Goal: Task Accomplishment & Management: Manage account settings

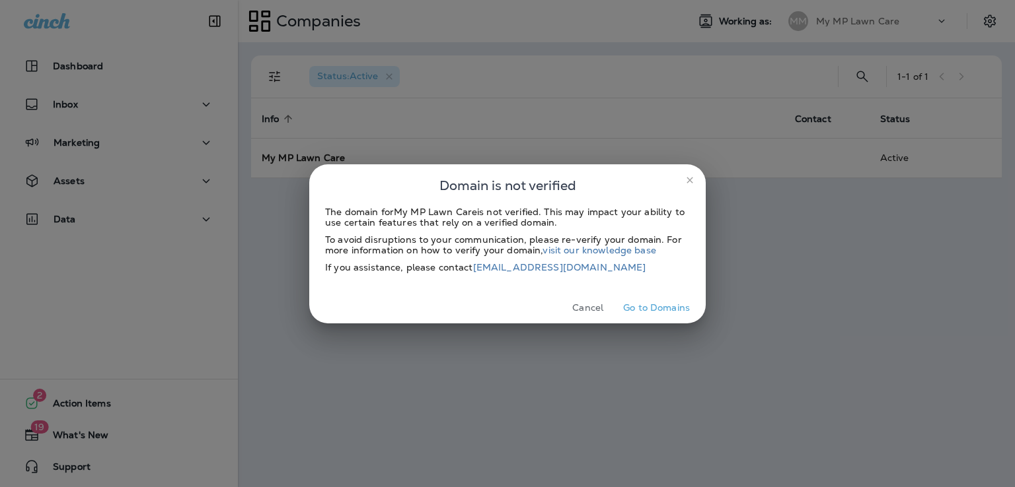
click at [687, 178] on icon "close" at bounding box center [689, 180] width 11 height 11
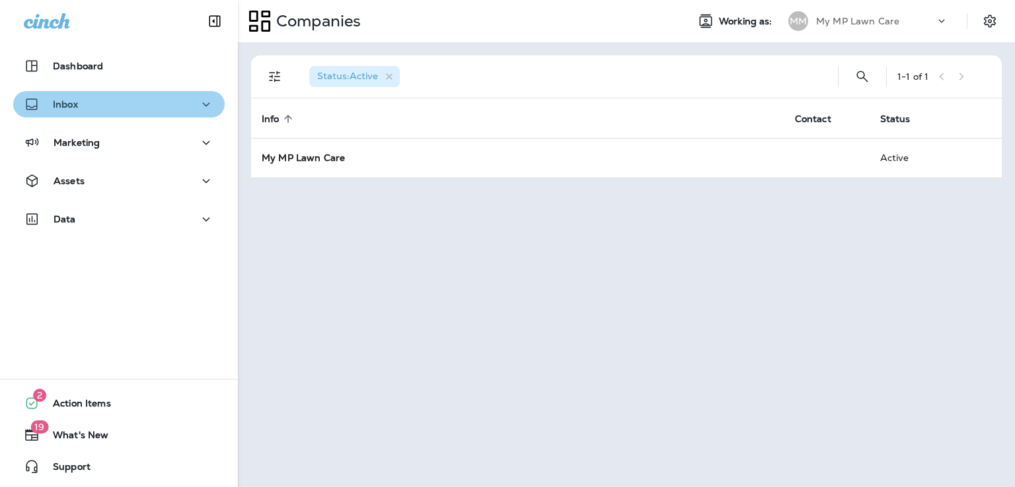
click at [126, 99] on div "Inbox" at bounding box center [119, 104] width 190 height 17
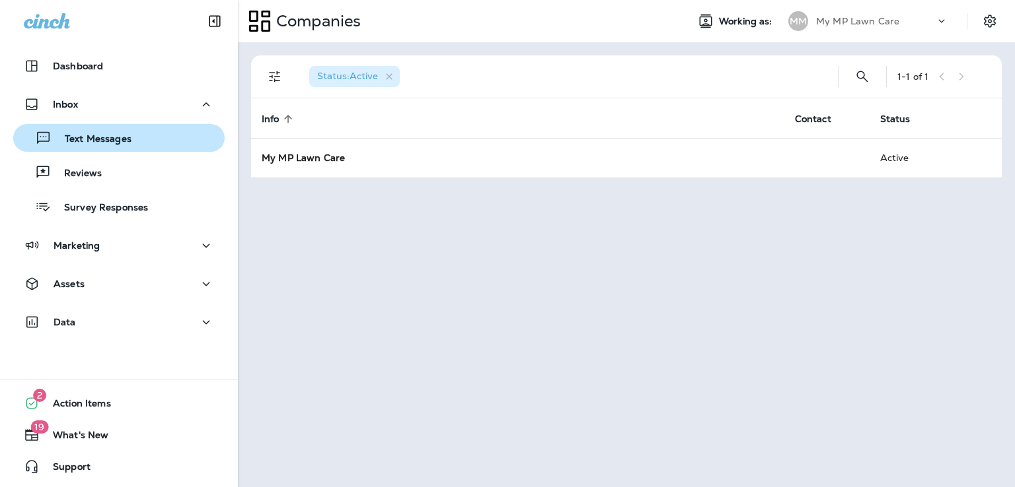
click at [116, 143] on p "Text Messages" at bounding box center [92, 139] width 80 height 13
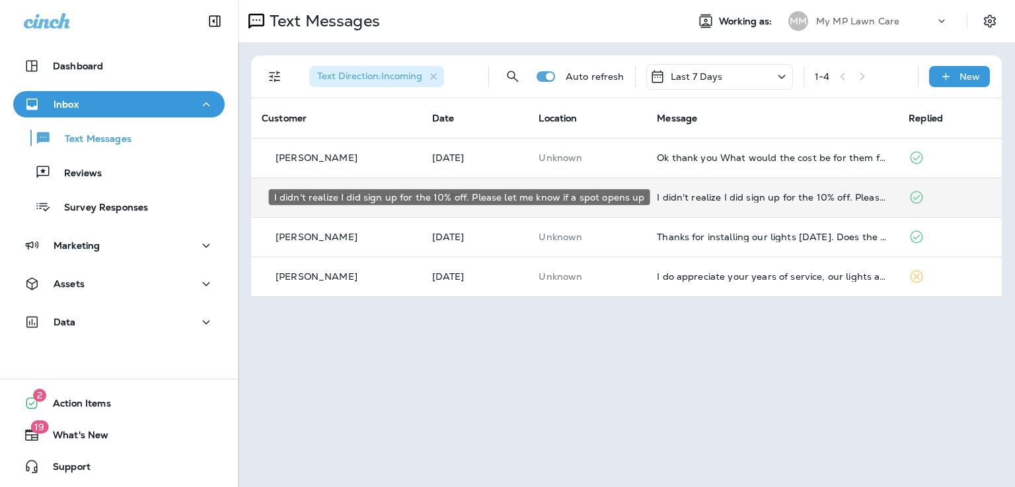
click at [672, 194] on div "I didn't realize I did sign up for the 10% off. Please let me know if a spot op…" at bounding box center [772, 197] width 231 height 11
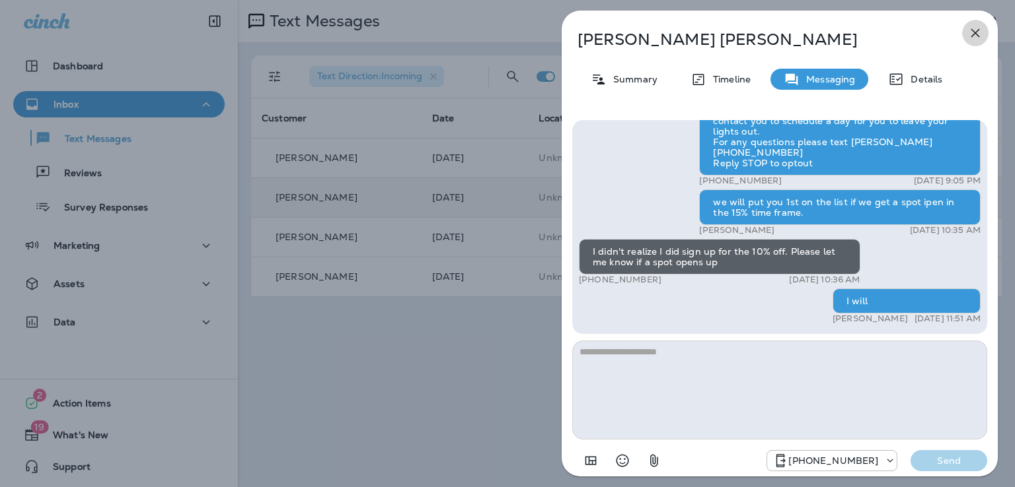
click at [975, 32] on icon "button" at bounding box center [975, 33] width 9 height 9
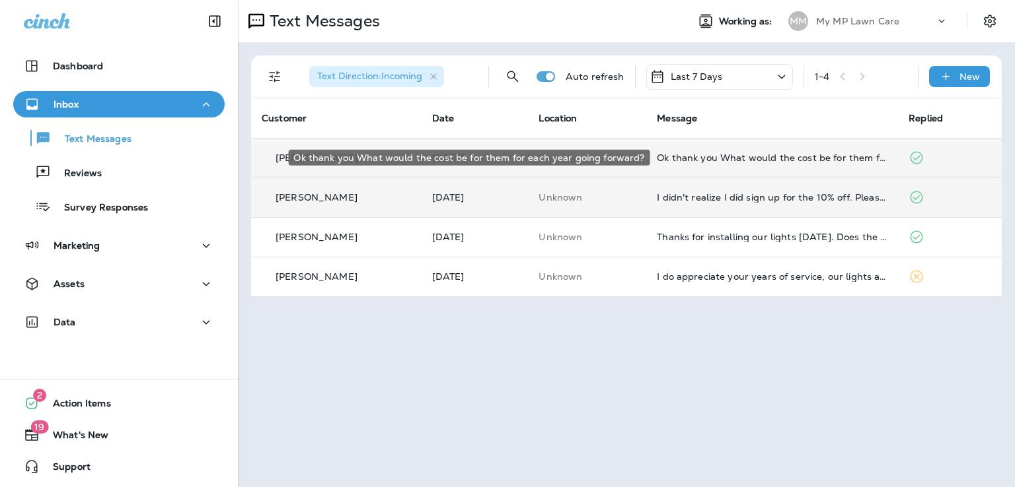
click at [684, 156] on div "Ok thank you What would the cost be for them for each year going forward?" at bounding box center [772, 158] width 231 height 11
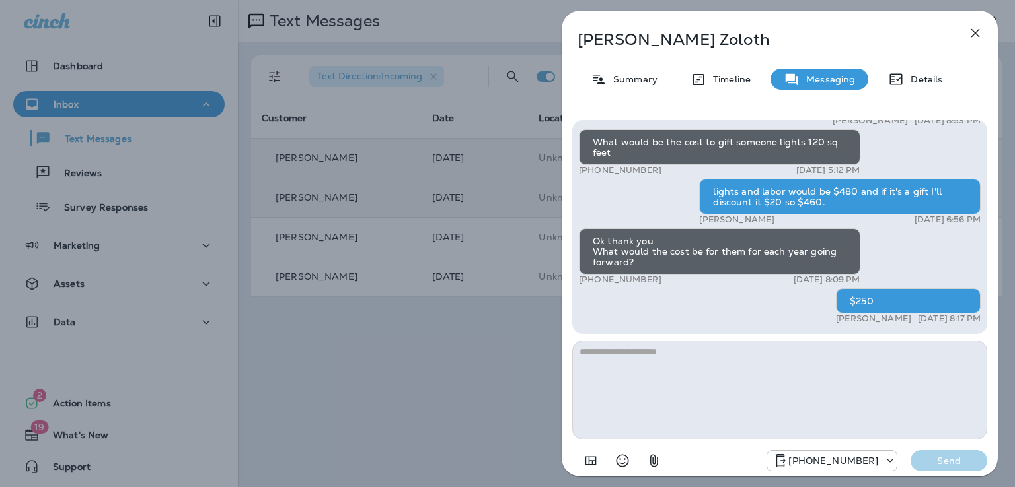
click at [512, 211] on div "[PERSON_NAME] Summary Timeline Messaging Details [PERSON_NAME] The holiday seas…" at bounding box center [507, 243] width 1015 height 487
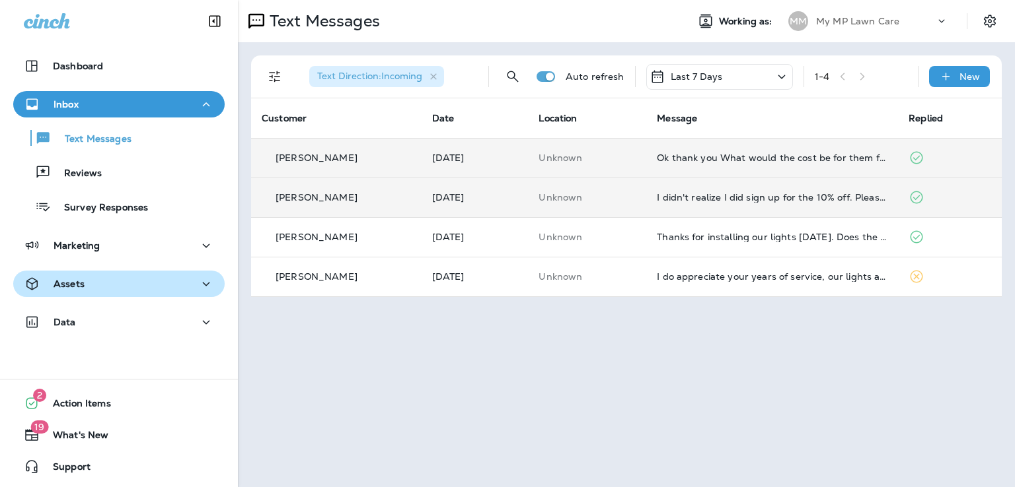
click at [90, 287] on div "Assets" at bounding box center [119, 284] width 190 height 17
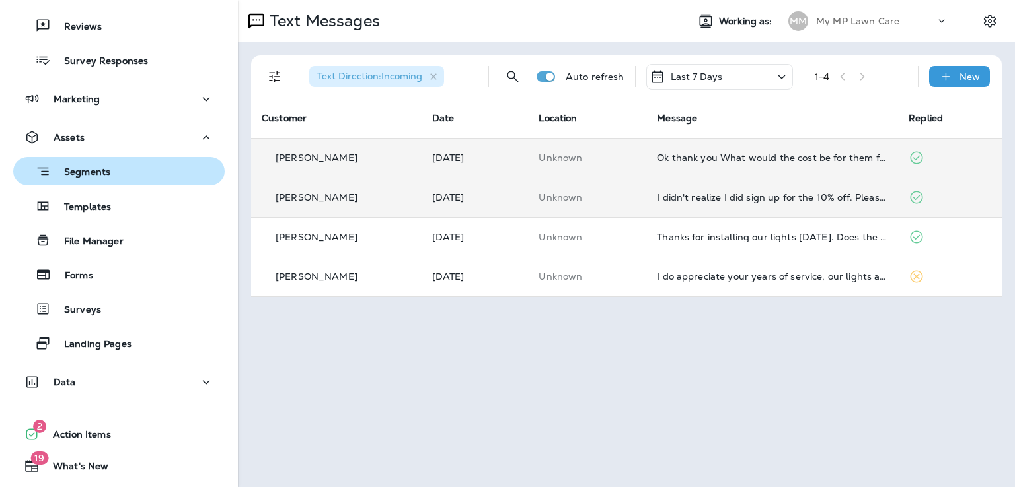
scroll to position [148, 0]
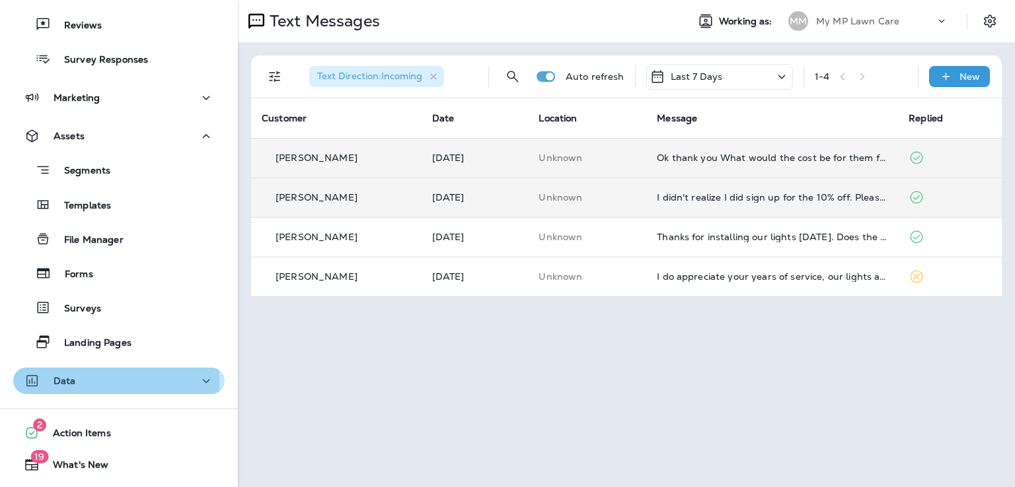
click at [82, 382] on div "Data" at bounding box center [119, 381] width 190 height 17
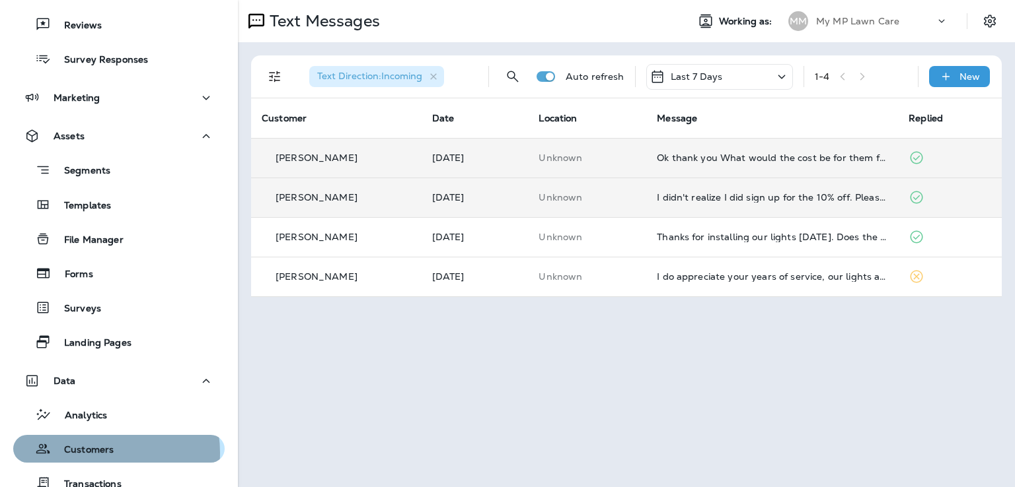
click at [93, 453] on p "Customers" at bounding box center [82, 451] width 63 height 13
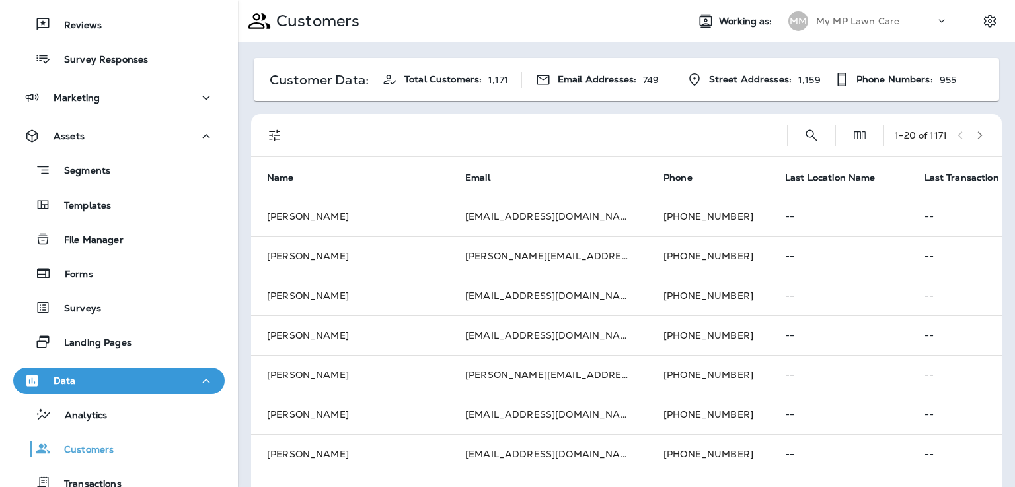
click at [648, 134] on div at bounding box center [538, 135] width 478 height 42
click at [803, 132] on icon "Search Customers" at bounding box center [811, 135] width 16 height 16
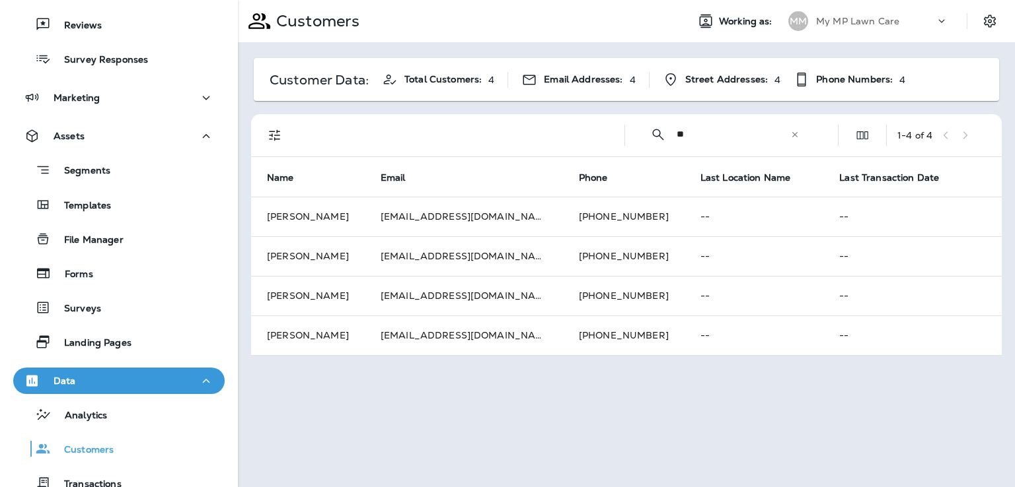
type input "*"
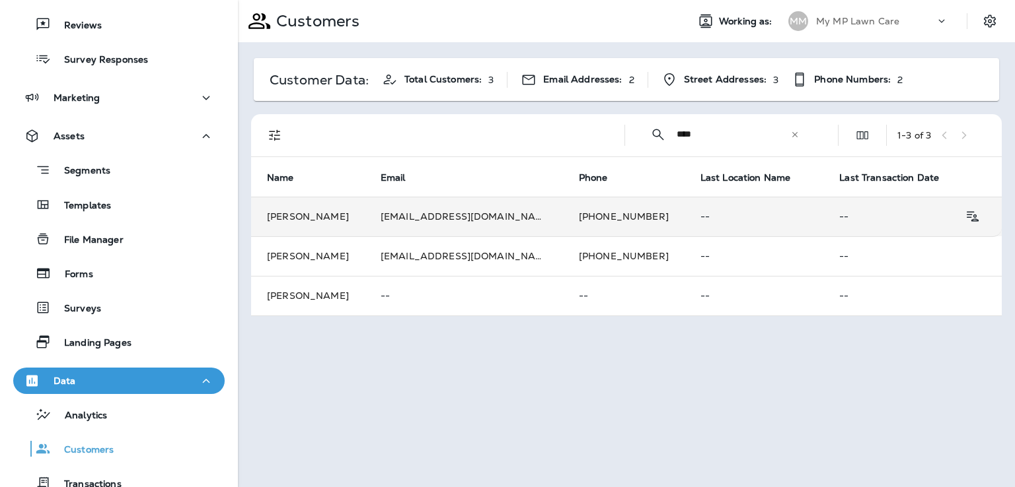
type input "****"
click at [613, 216] on td "[PHONE_NUMBER]" at bounding box center [624, 217] width 122 height 40
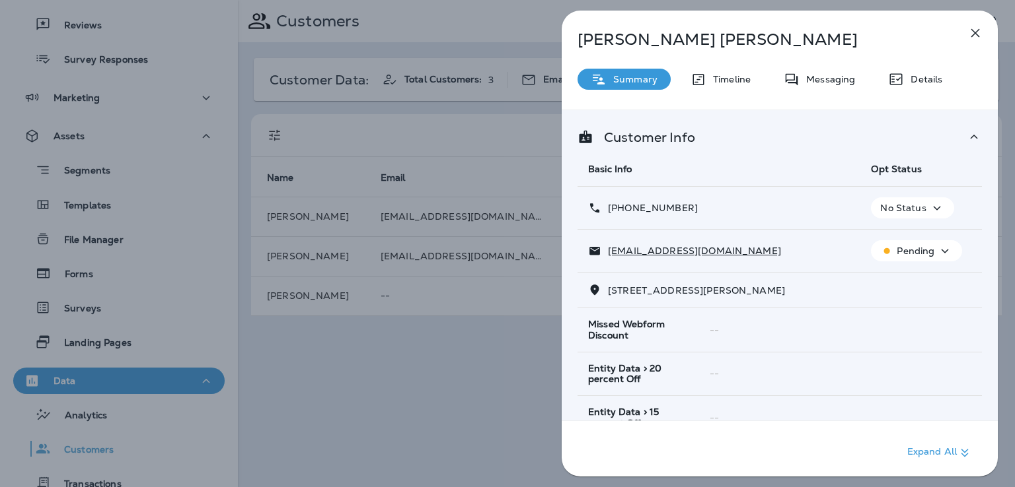
scroll to position [262, 0]
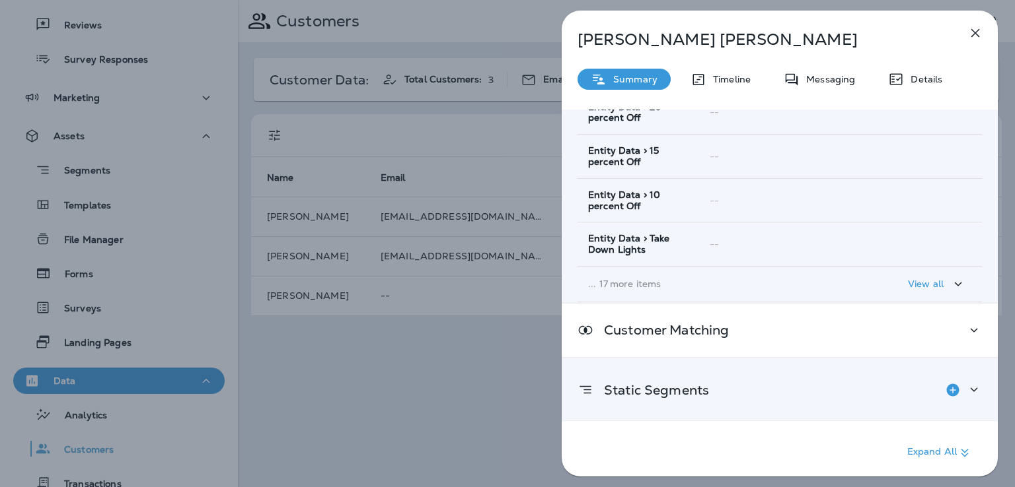
click at [906, 388] on div "Static Segments" at bounding box center [779, 390] width 404 height 26
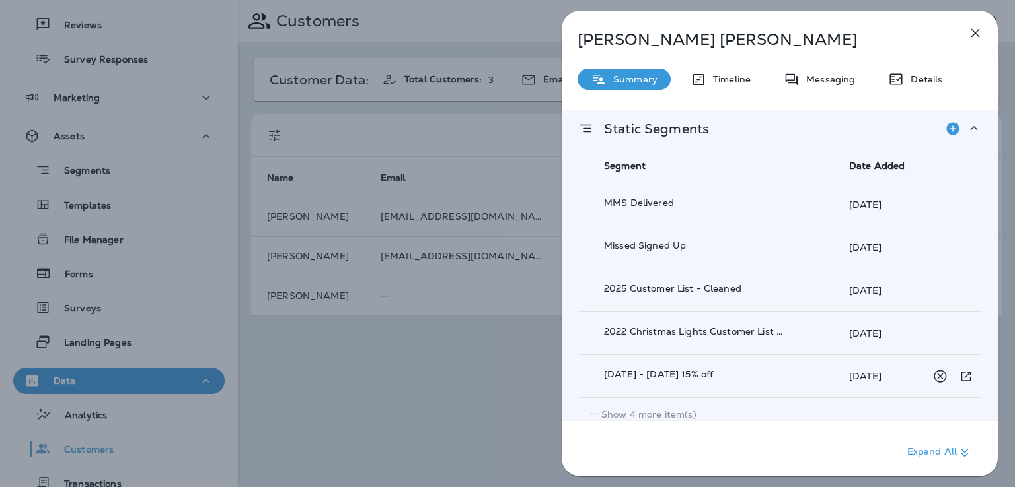
scroll to position [530, 0]
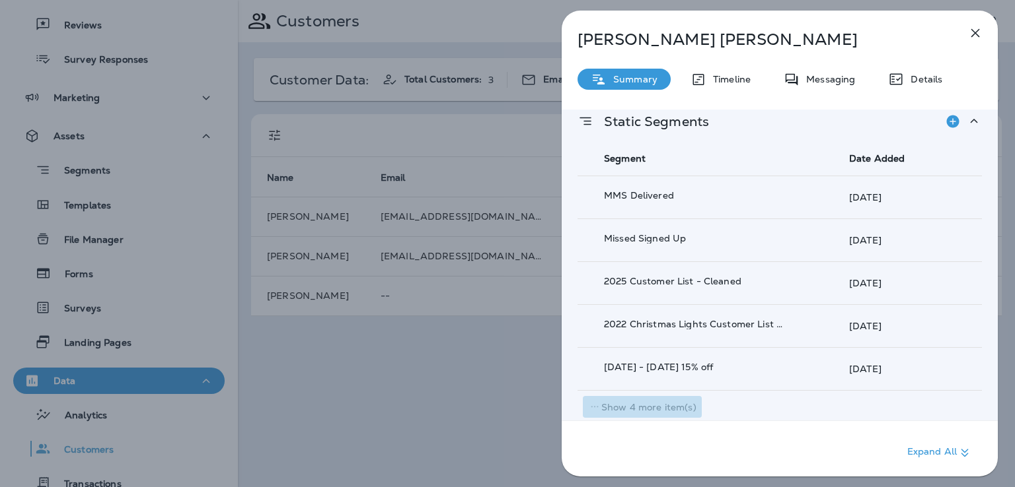
click at [666, 402] on p "Show 4 more item(s)" at bounding box center [648, 407] width 95 height 11
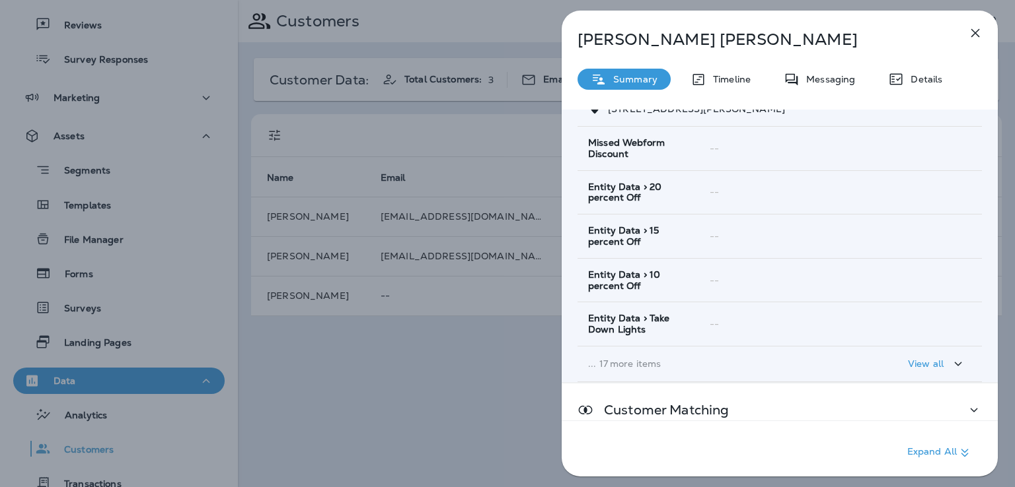
scroll to position [179, 0]
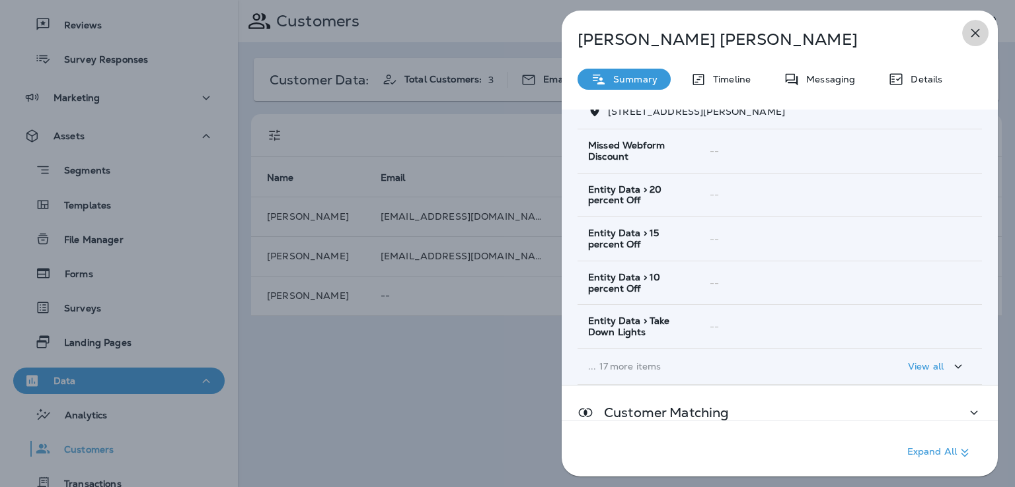
click at [978, 33] on icon "button" at bounding box center [975, 33] width 16 height 16
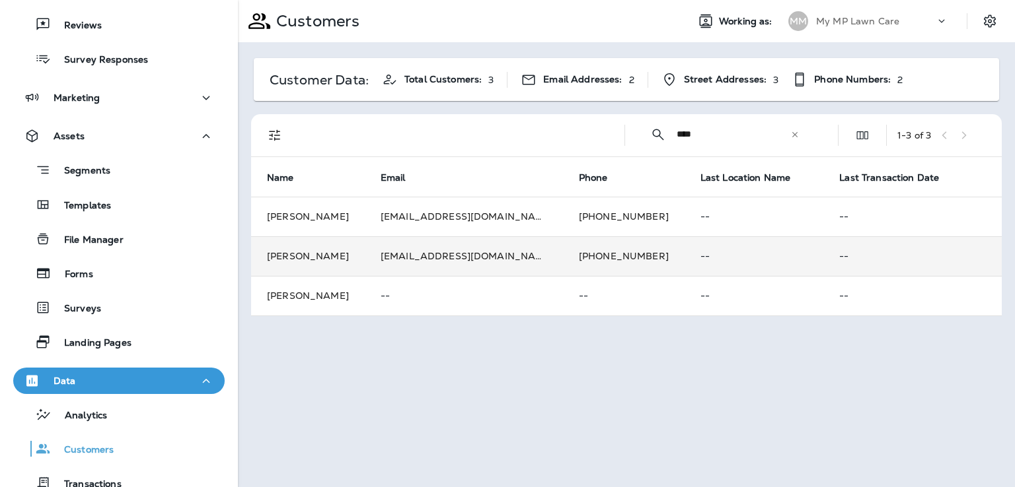
click at [612, 255] on td "[PHONE_NUMBER]" at bounding box center [624, 256] width 122 height 40
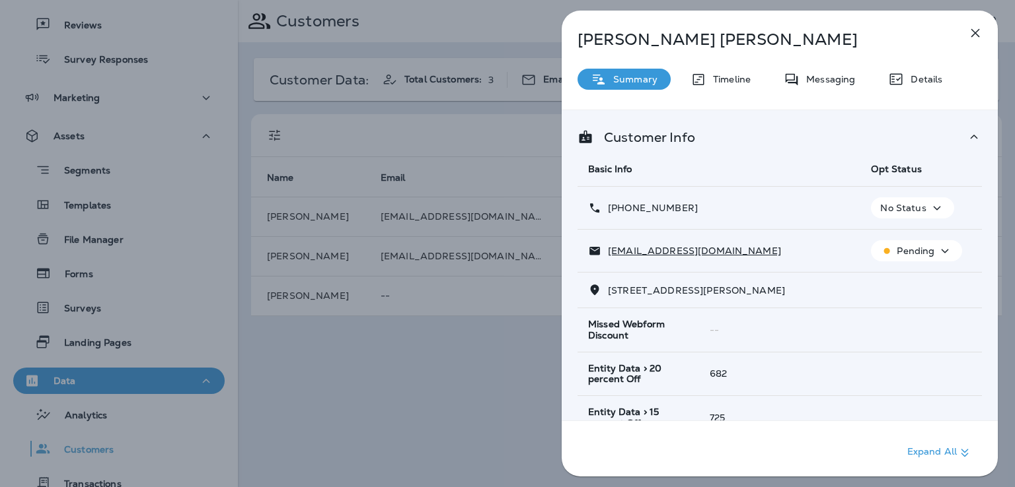
scroll to position [262, 0]
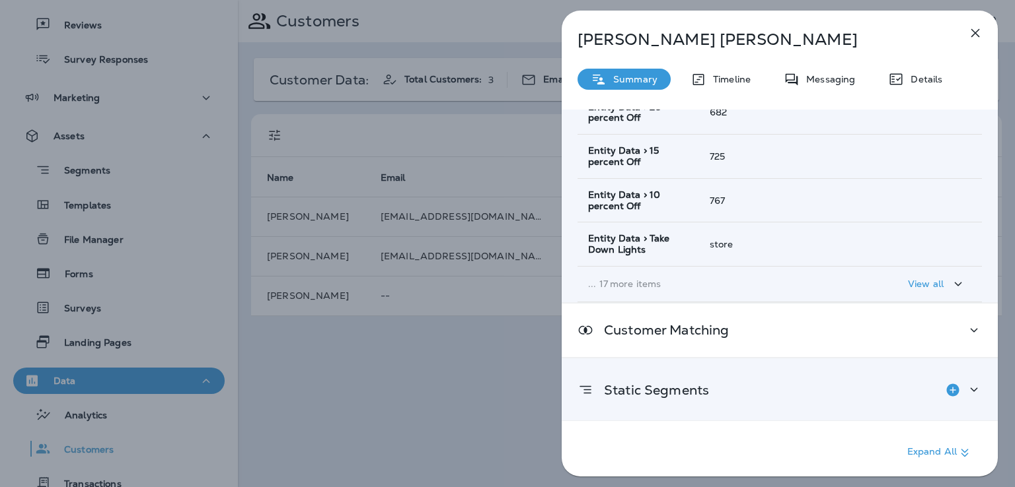
click at [707, 377] on div "Static Segments" at bounding box center [642, 390] width 131 height 26
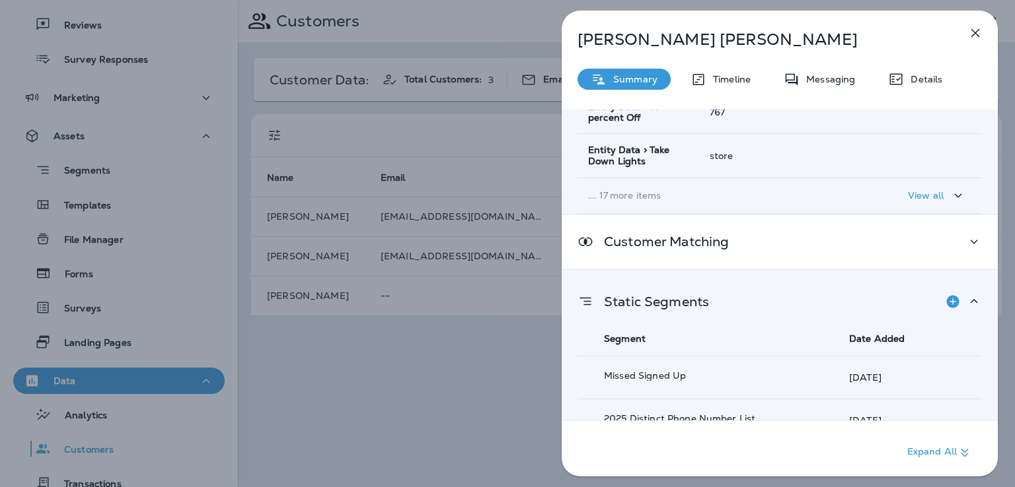
scroll to position [412, 0]
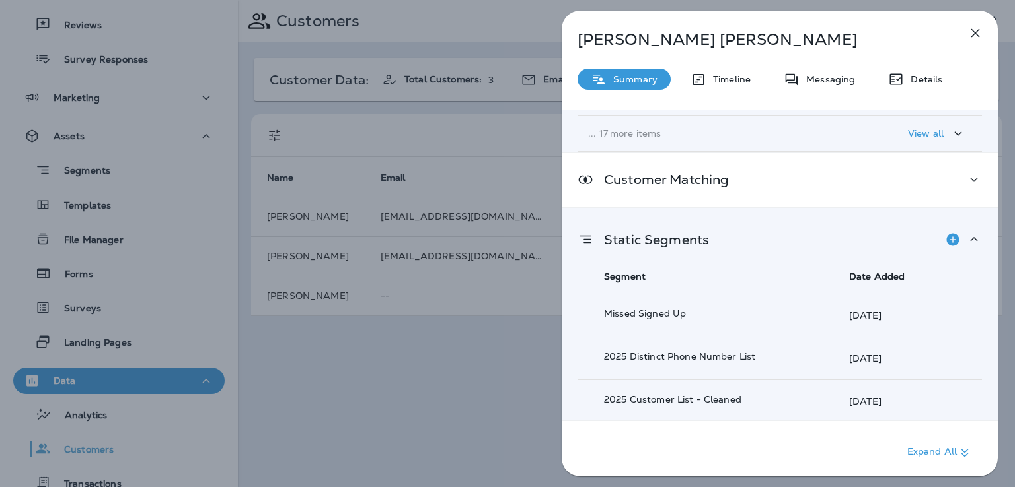
click at [506, 367] on div "[PERSON_NAME] Summary Timeline Messaging Details Customer Info Basic Info Opt S…" at bounding box center [507, 243] width 1015 height 487
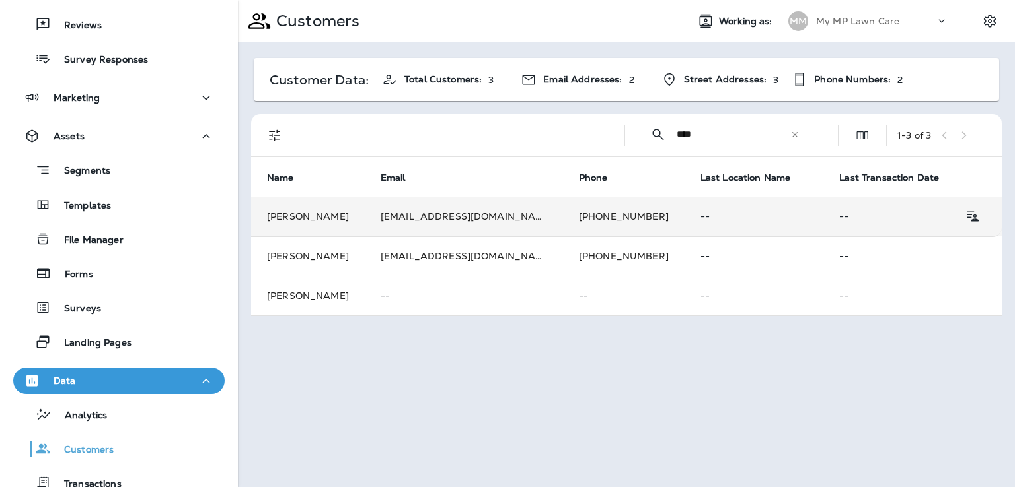
click at [523, 219] on td "[EMAIL_ADDRESS][DOMAIN_NAME]" at bounding box center [464, 217] width 198 height 40
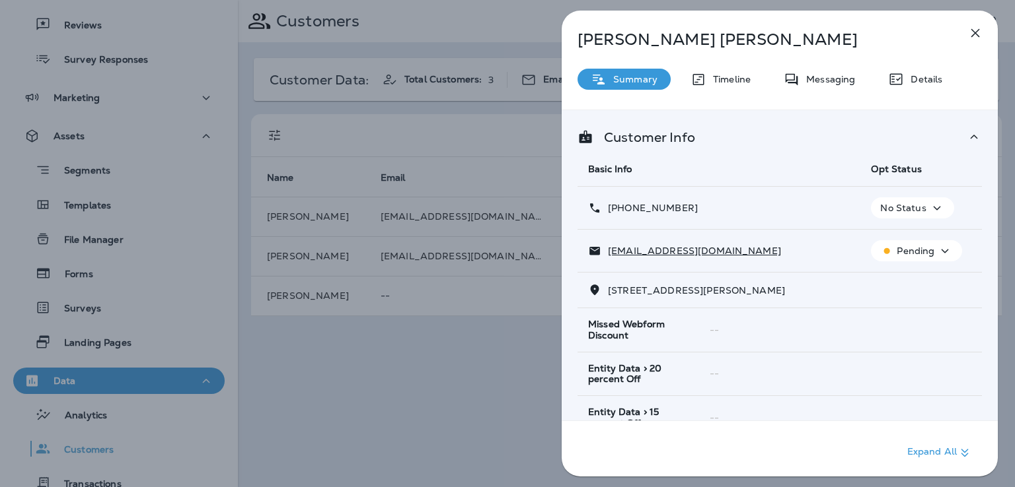
scroll to position [262, 0]
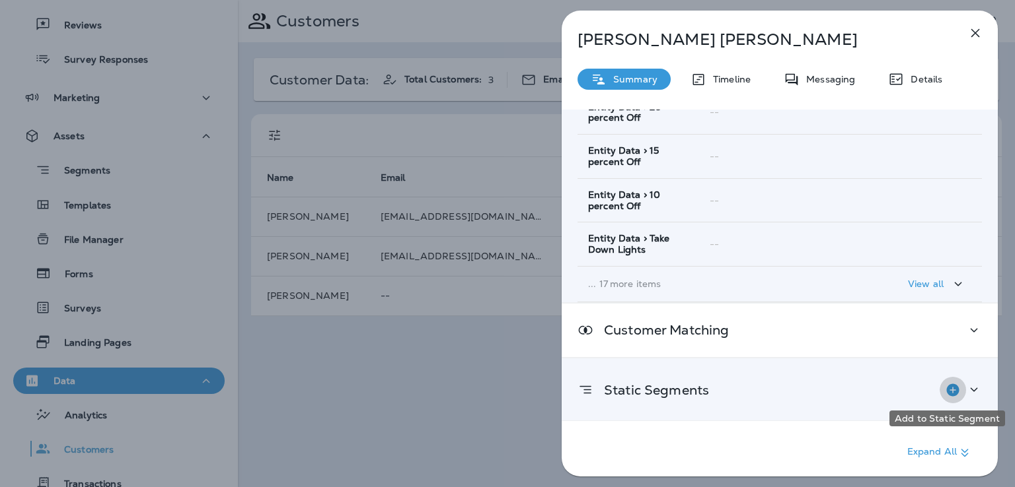
click at [946, 388] on icon "Add to Static Segment" at bounding box center [952, 390] width 13 height 13
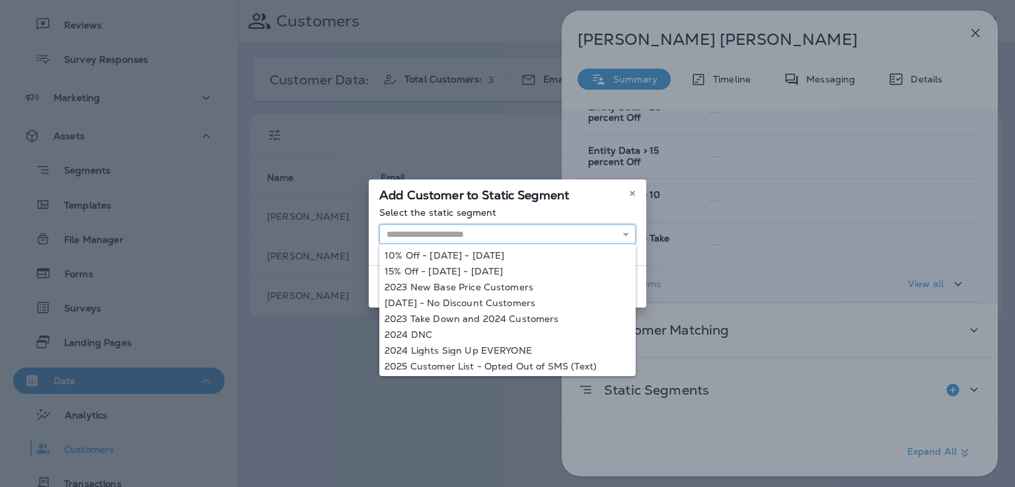
click at [587, 236] on input "text" at bounding box center [507, 235] width 256 height 20
type input "**********"
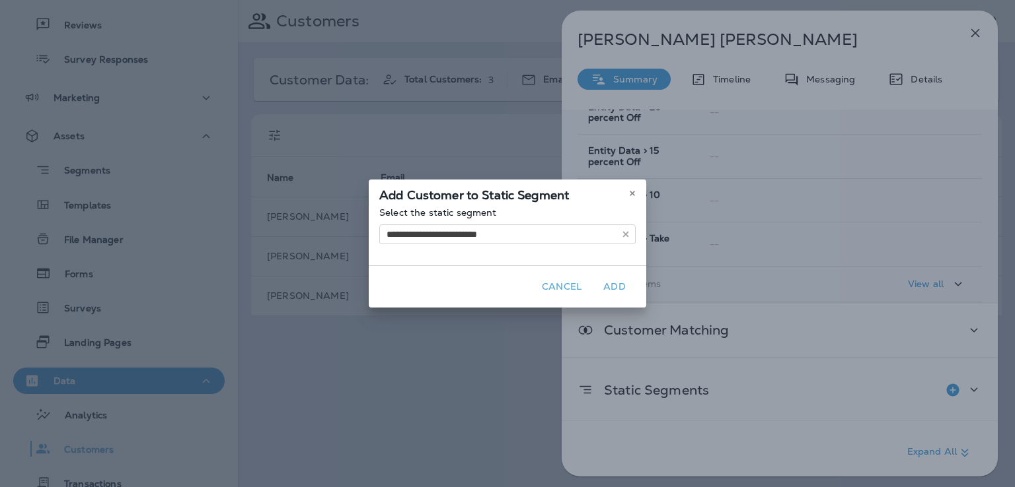
click at [498, 254] on div "**********" at bounding box center [507, 236] width 277 height 58
click at [611, 289] on button "Add" at bounding box center [614, 287] width 42 height 20
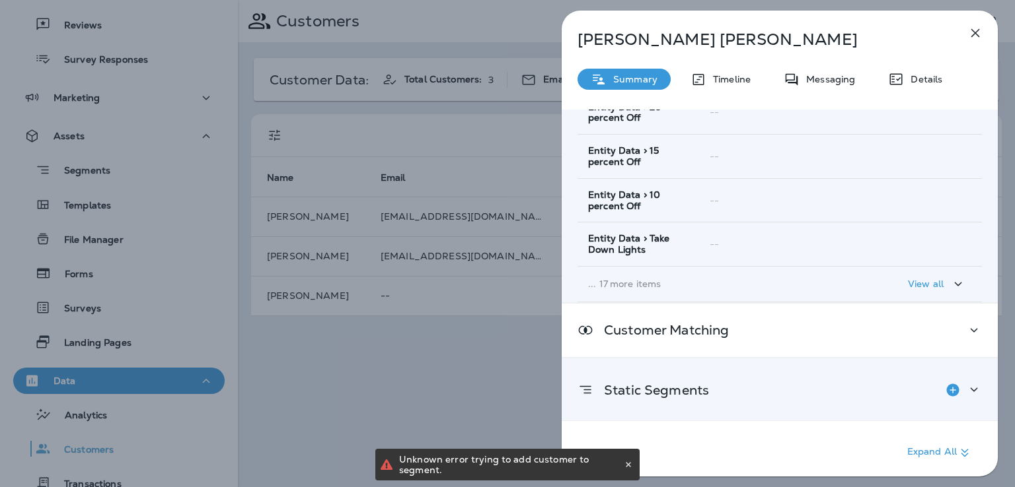
click at [707, 394] on p "Static Segments" at bounding box center [651, 390] width 116 height 11
click at [950, 393] on icon "Add to Static Segment" at bounding box center [953, 390] width 16 height 16
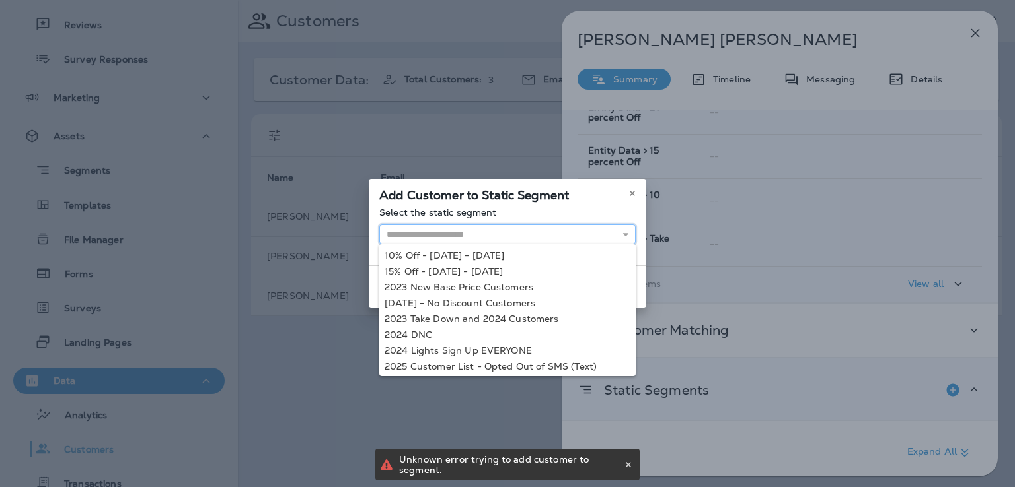
click at [549, 229] on input "text" at bounding box center [507, 235] width 256 height 20
type input "**********"
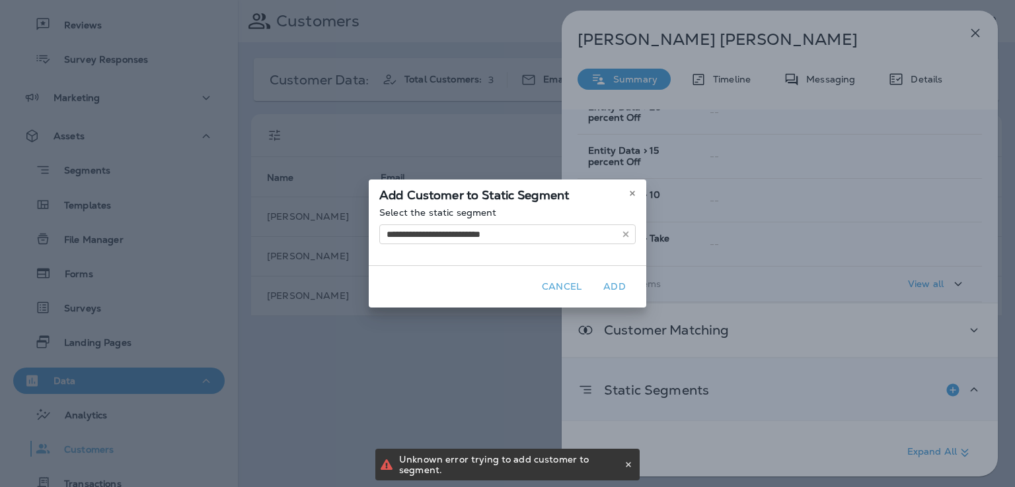
click at [519, 350] on div "**********" at bounding box center [507, 243] width 1015 height 487
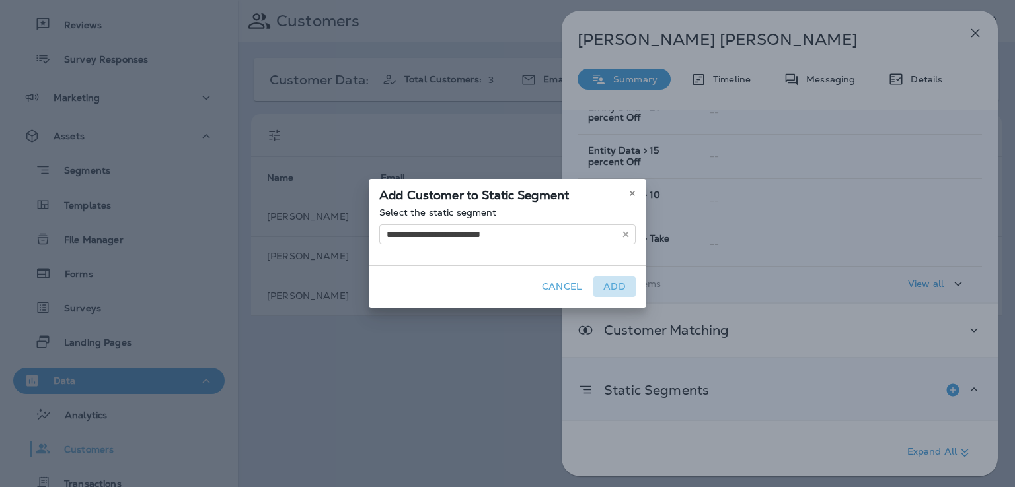
click at [615, 286] on button "Add" at bounding box center [614, 287] width 42 height 20
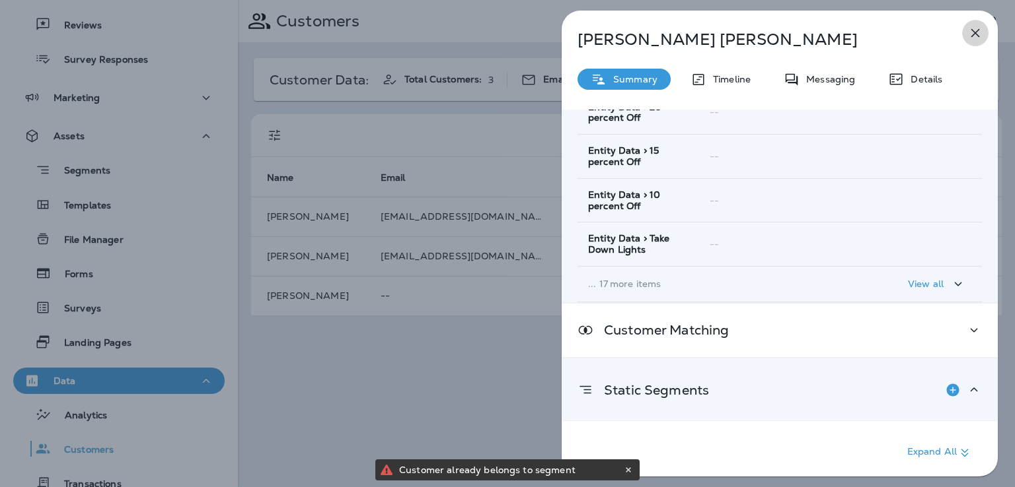
click at [983, 29] on button "button" at bounding box center [975, 33] width 26 height 26
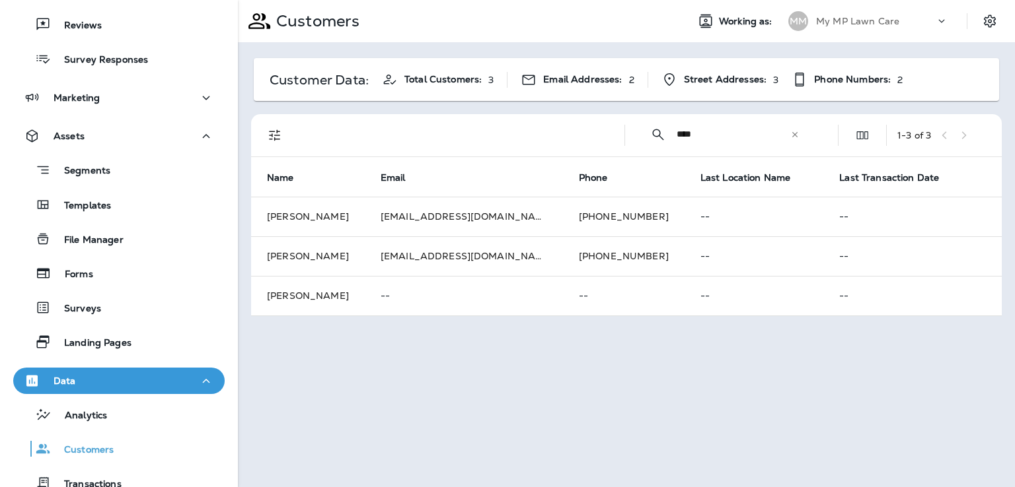
click at [795, 134] on icon at bounding box center [794, 133] width 5 height 5
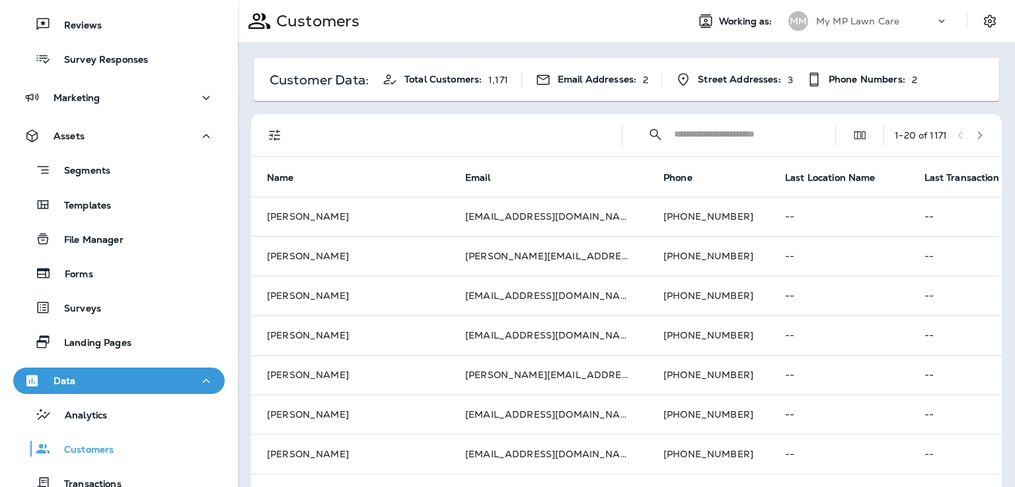
click at [759, 137] on input "text" at bounding box center [742, 134] width 137 height 35
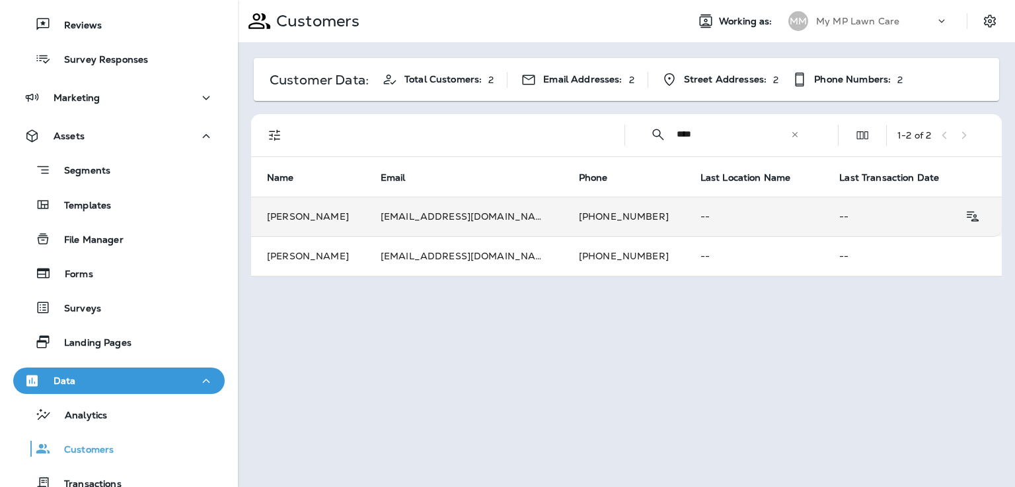
type input "****"
click at [519, 217] on td "[EMAIL_ADDRESS][DOMAIN_NAME]" at bounding box center [464, 217] width 198 height 40
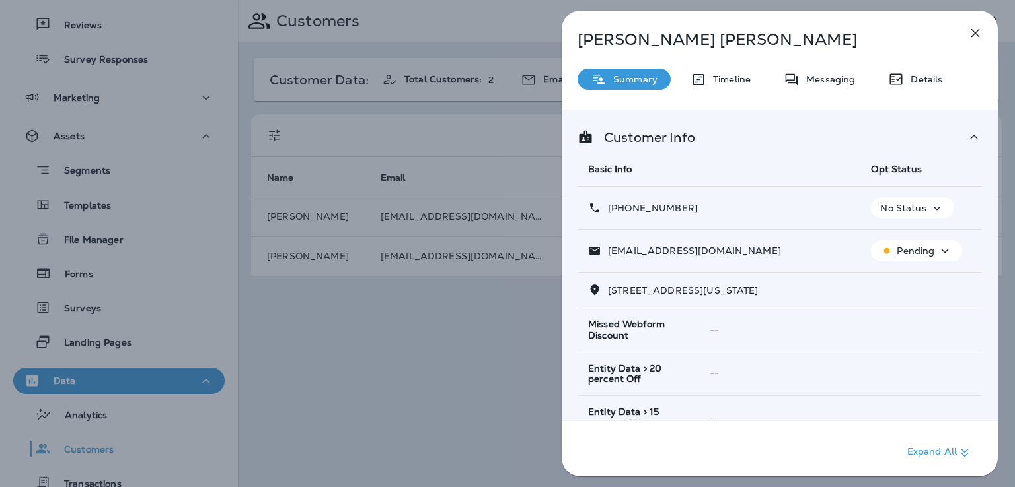
scroll to position [262, 0]
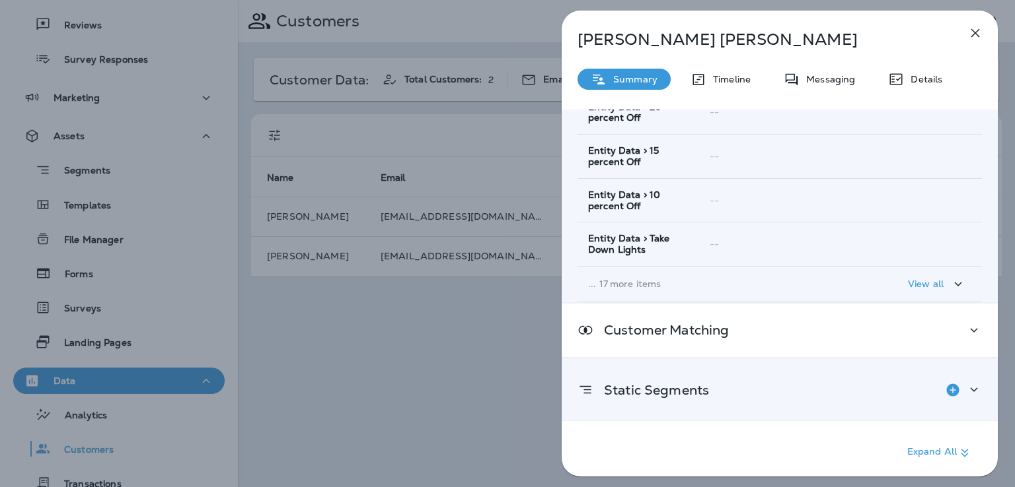
click at [824, 391] on div "Static Segments" at bounding box center [779, 390] width 404 height 26
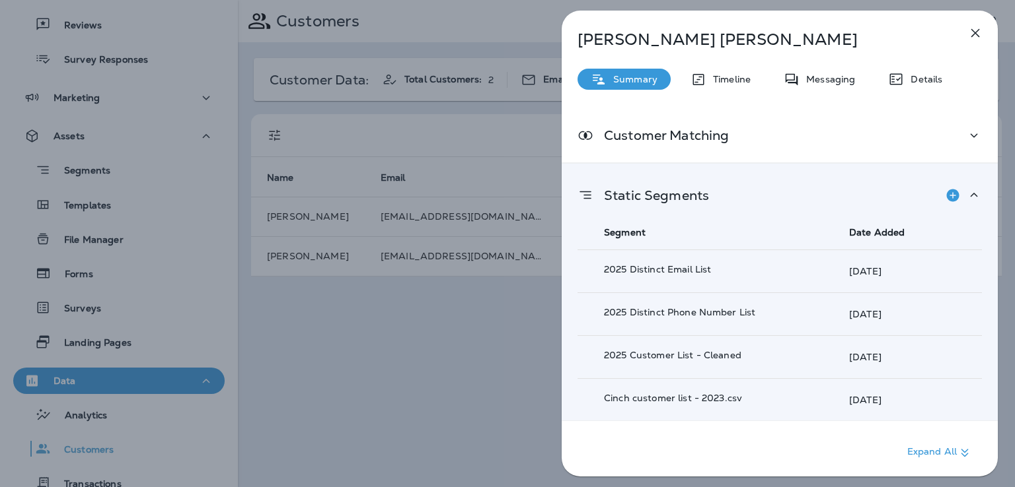
scroll to position [498, 0]
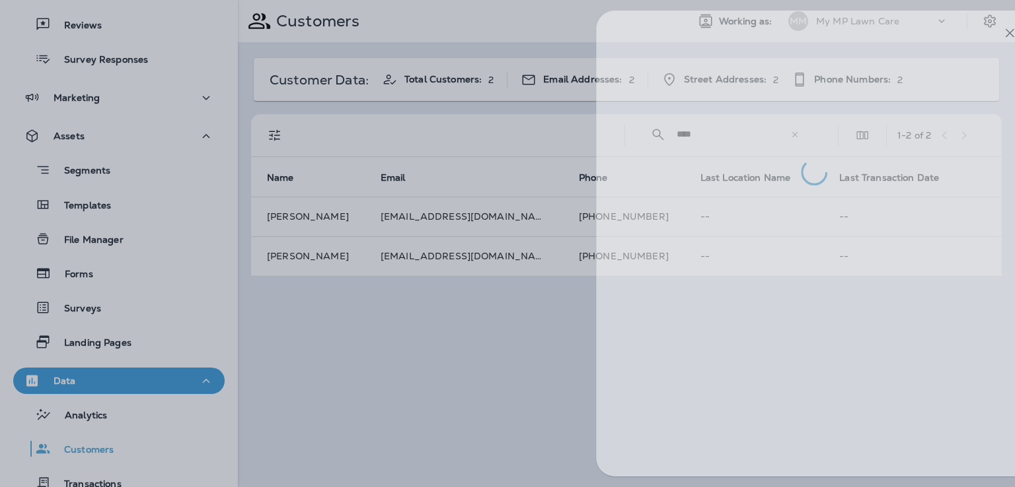
click at [526, 346] on div at bounding box center [541, 243] width 1015 height 487
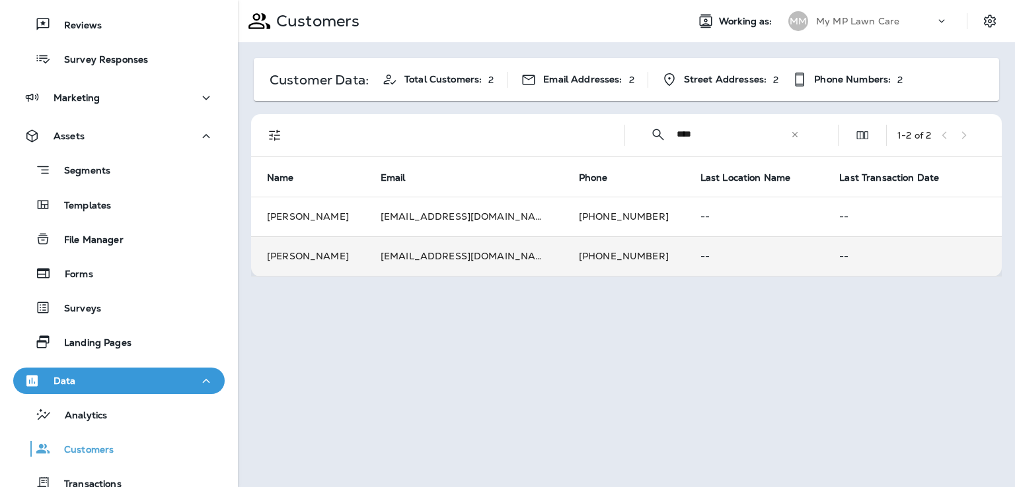
click at [563, 256] on td "[PHONE_NUMBER]" at bounding box center [624, 256] width 122 height 40
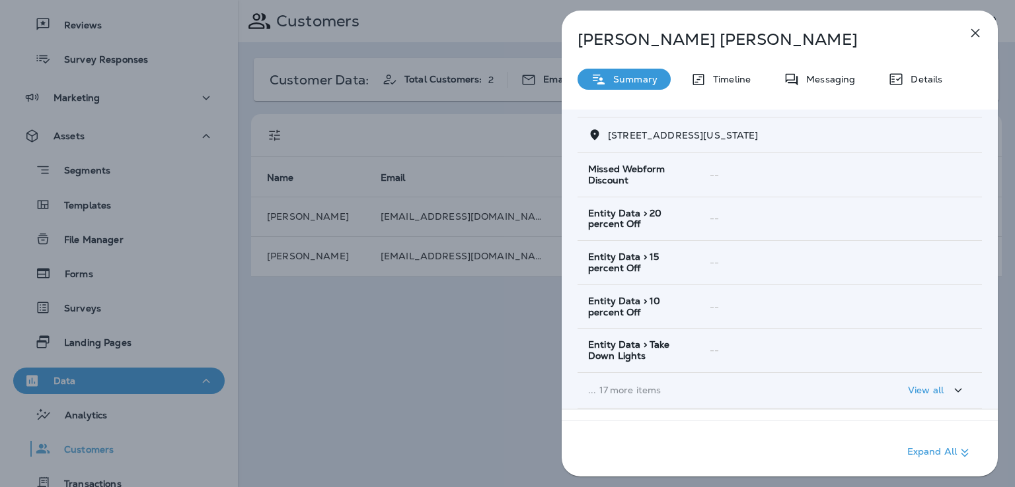
scroll to position [262, 0]
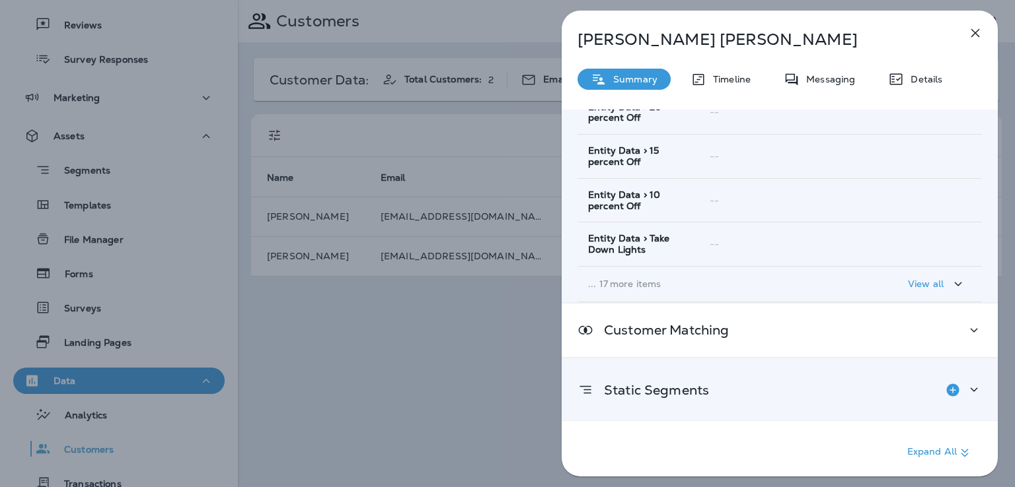
click at [751, 381] on div "Static Segments" at bounding box center [779, 390] width 404 height 26
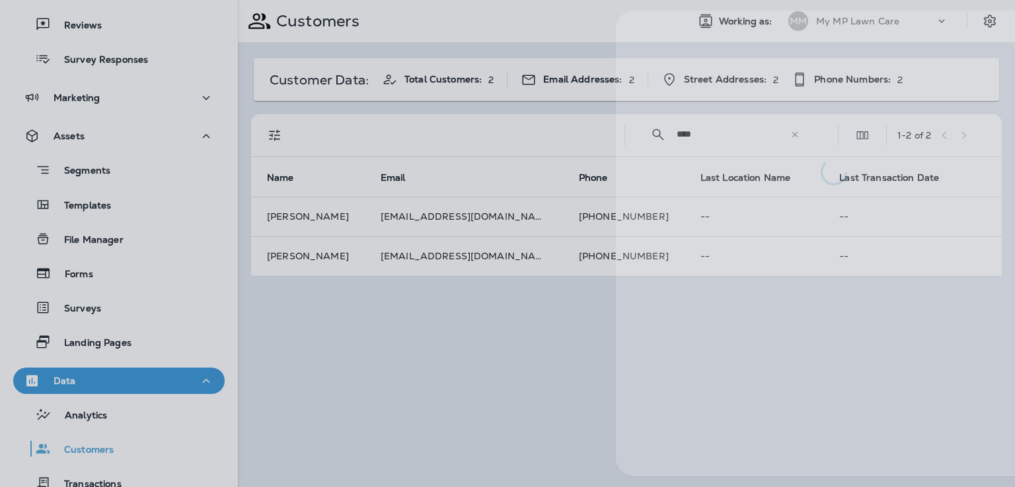
click at [478, 324] on div at bounding box center [561, 243] width 1015 height 487
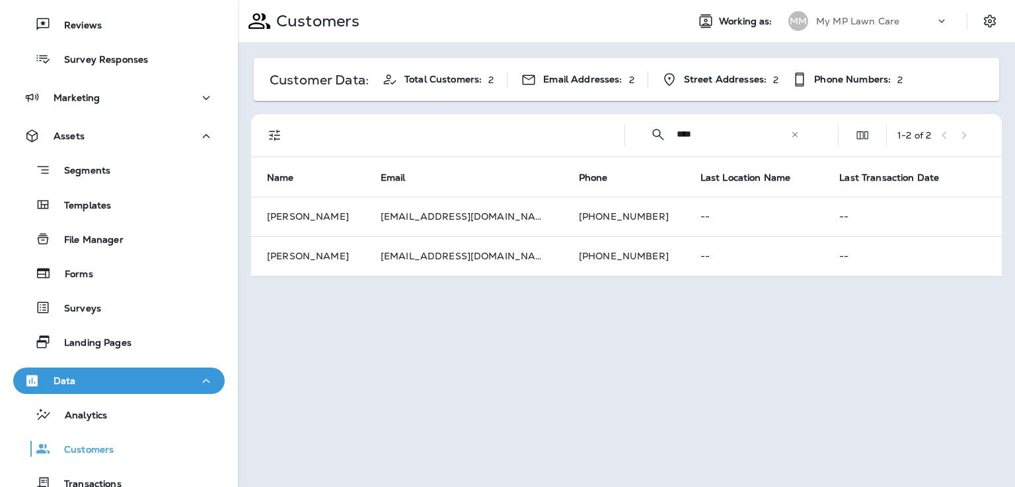
click at [563, 213] on td "[PHONE_NUMBER]" at bounding box center [624, 217] width 122 height 40
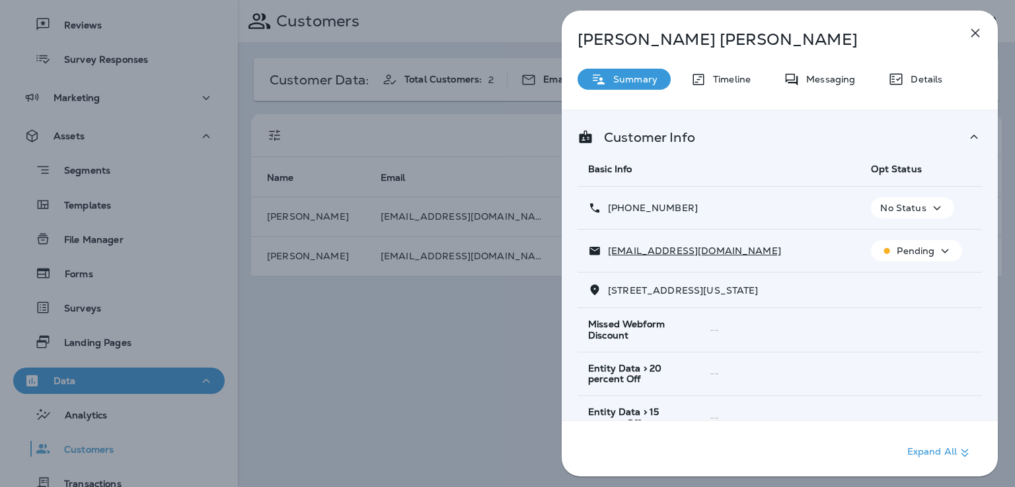
scroll to position [262, 0]
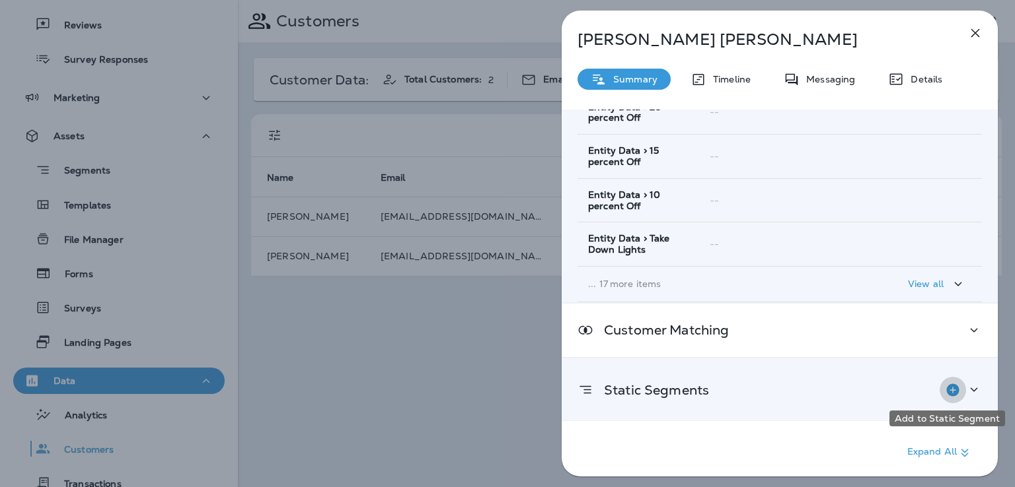
click at [946, 389] on icon "Add to Static Segment" at bounding box center [952, 390] width 13 height 13
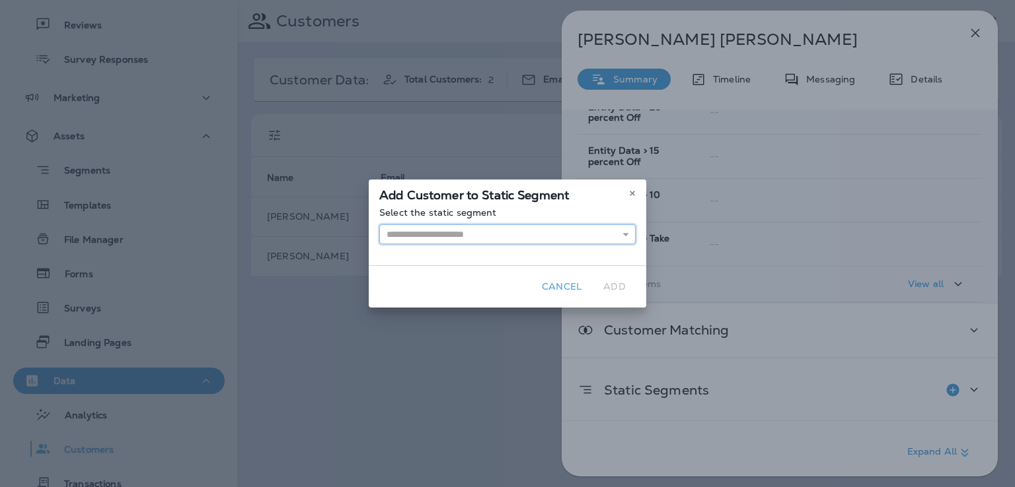
click at [557, 236] on input "text" at bounding box center [507, 235] width 256 height 20
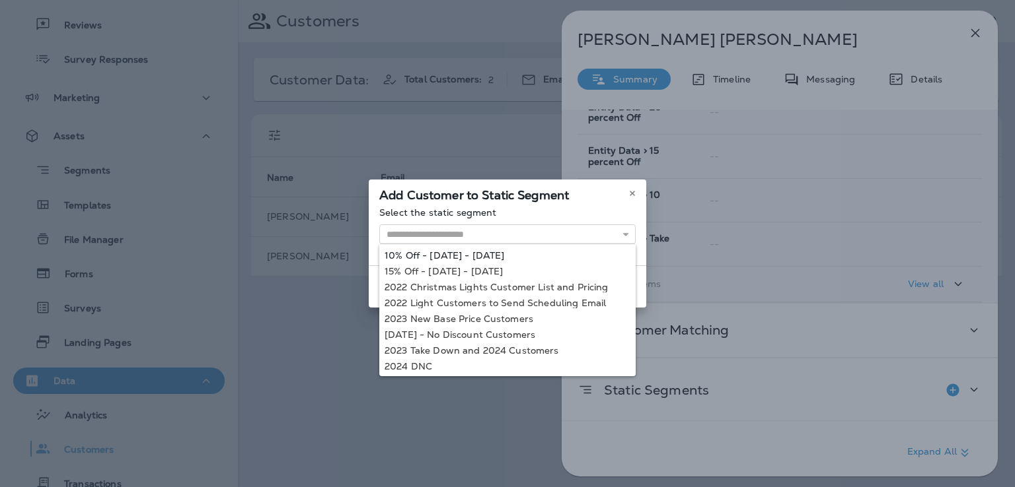
type input "**********"
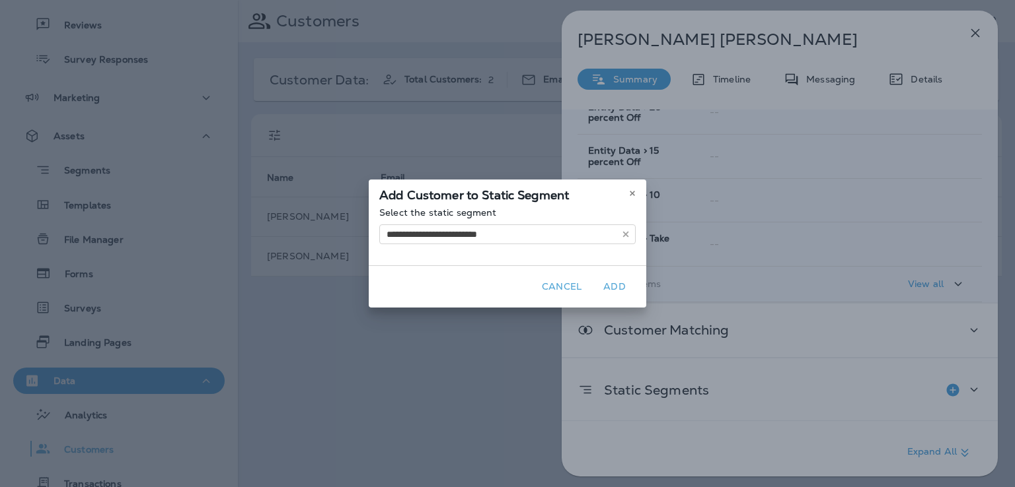
click at [498, 254] on div "**********" at bounding box center [507, 236] width 277 height 58
click at [616, 283] on button "Add" at bounding box center [614, 287] width 42 height 20
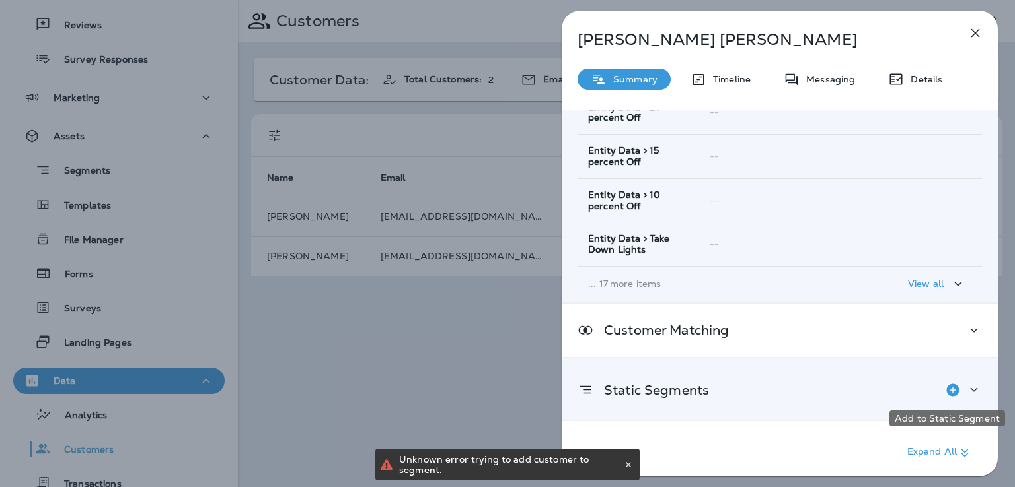
click at [946, 390] on icon "Add to Static Segment" at bounding box center [953, 390] width 16 height 16
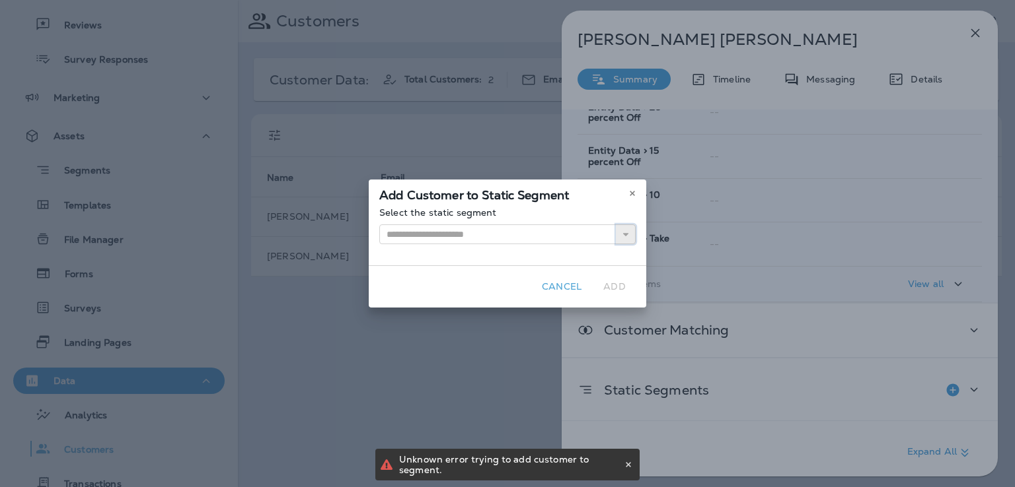
click at [622, 236] on icon "button" at bounding box center [625, 234] width 9 height 9
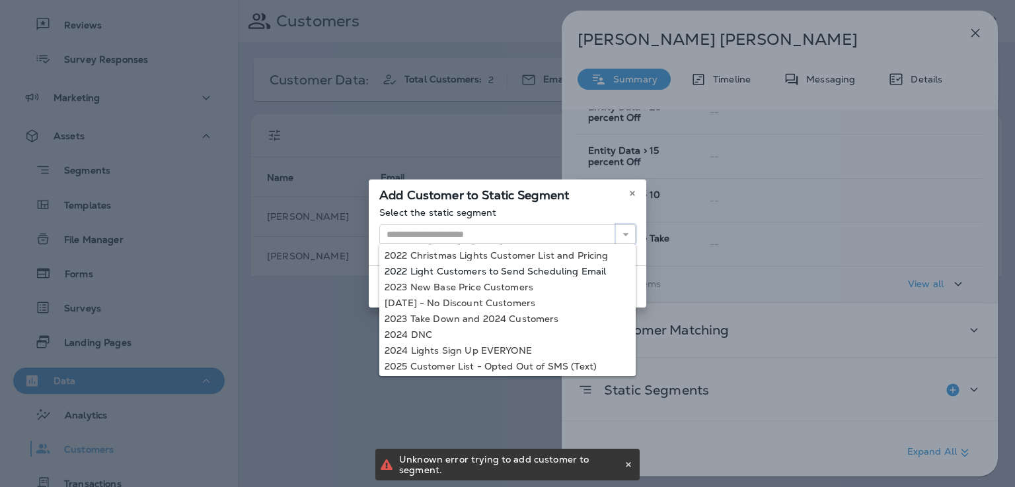
scroll to position [33, 0]
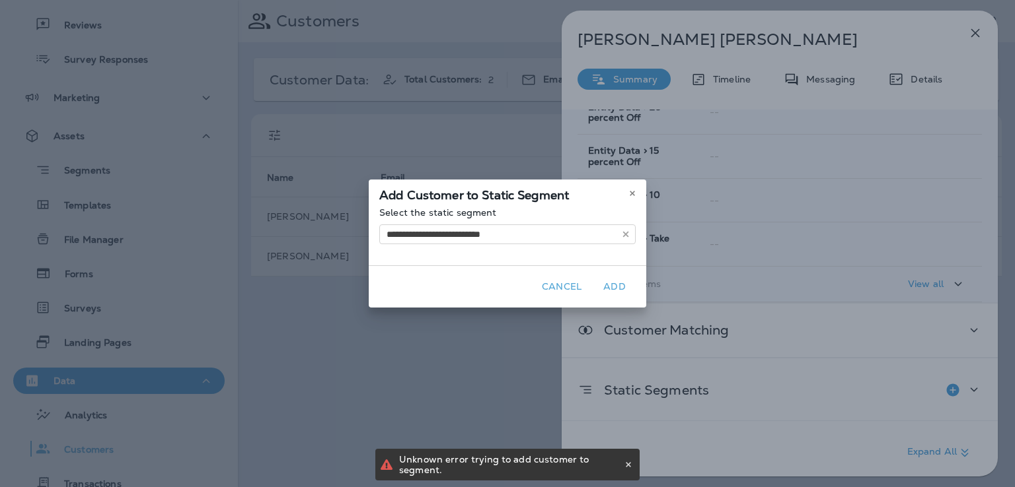
type input "**********"
click at [503, 347] on div "**********" at bounding box center [507, 243] width 1015 height 487
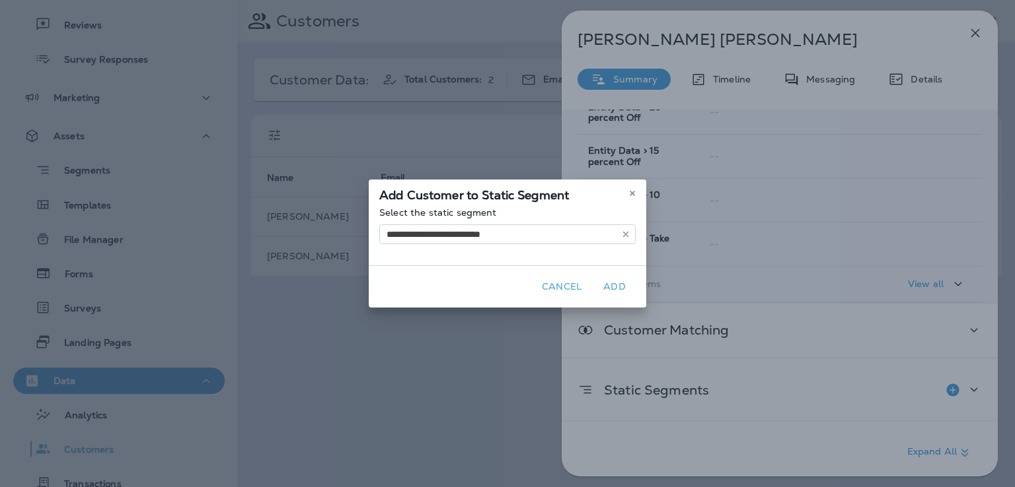
click at [616, 290] on button "Add" at bounding box center [614, 287] width 42 height 20
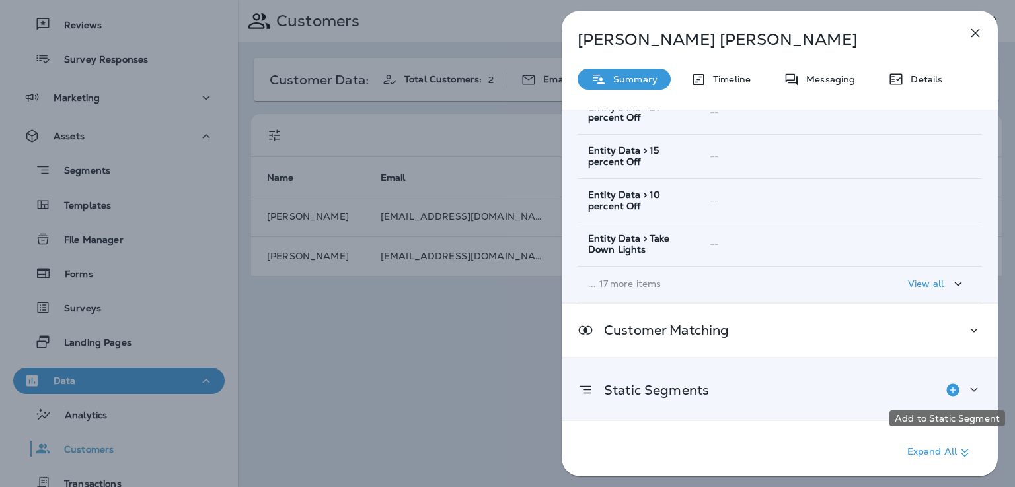
click at [945, 386] on icon "Add to Static Segment" at bounding box center [953, 390] width 16 height 16
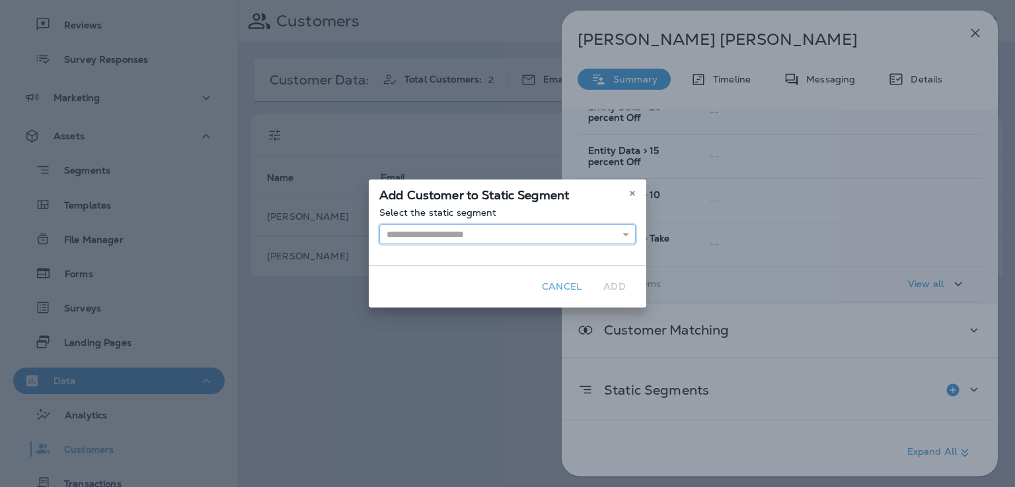
click at [588, 236] on input "text" at bounding box center [507, 235] width 256 height 20
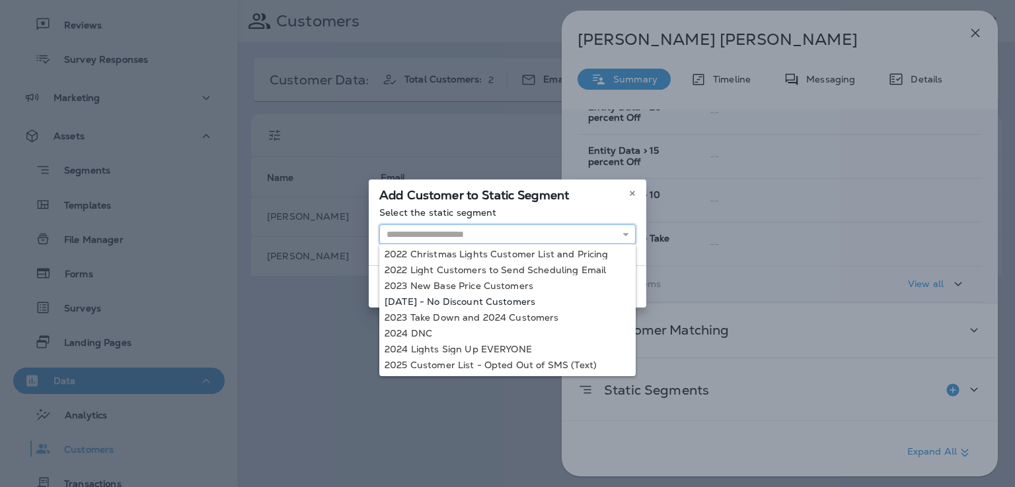
scroll to position [36, 0]
type input "**********"
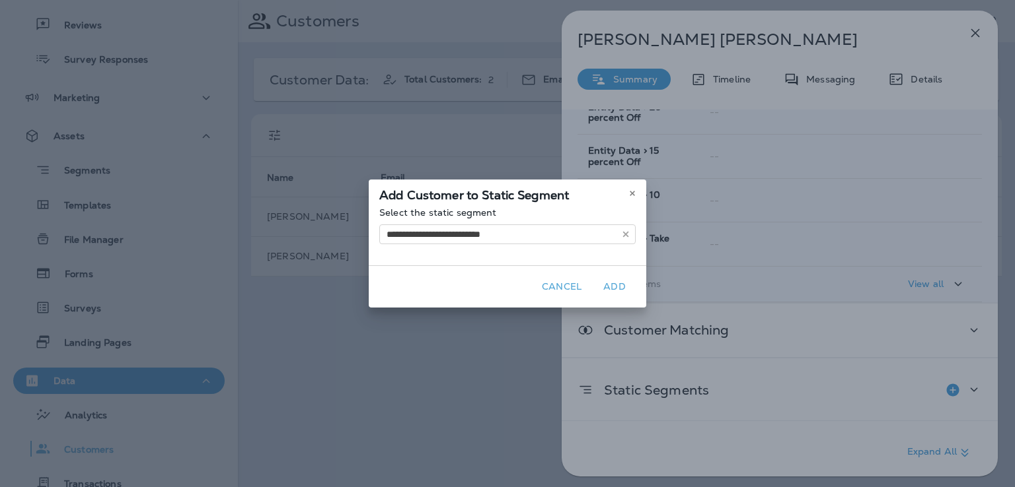
click at [497, 347] on div "**********" at bounding box center [507, 243] width 1015 height 487
click at [612, 288] on button "Add" at bounding box center [614, 287] width 42 height 20
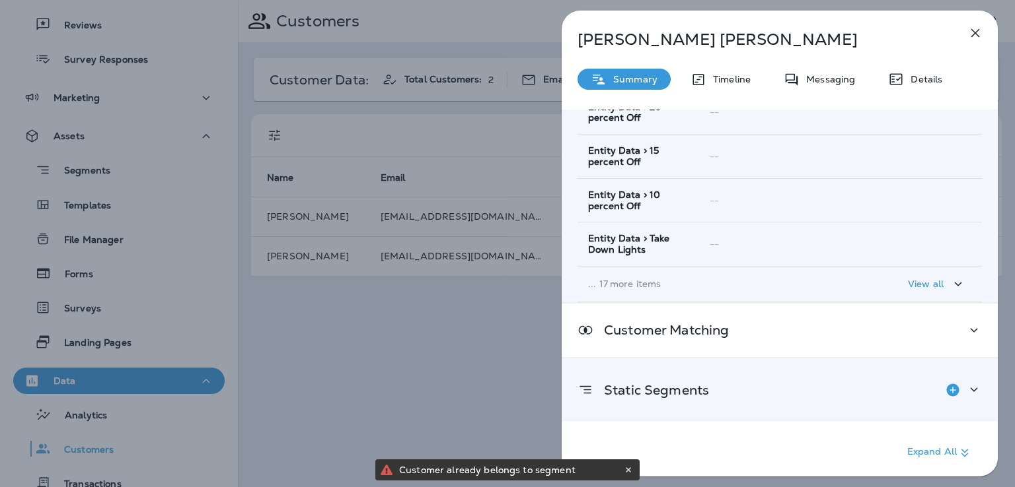
click at [782, 384] on div "Static Segments" at bounding box center [779, 390] width 404 height 26
